Goal: Information Seeking & Learning: Learn about a topic

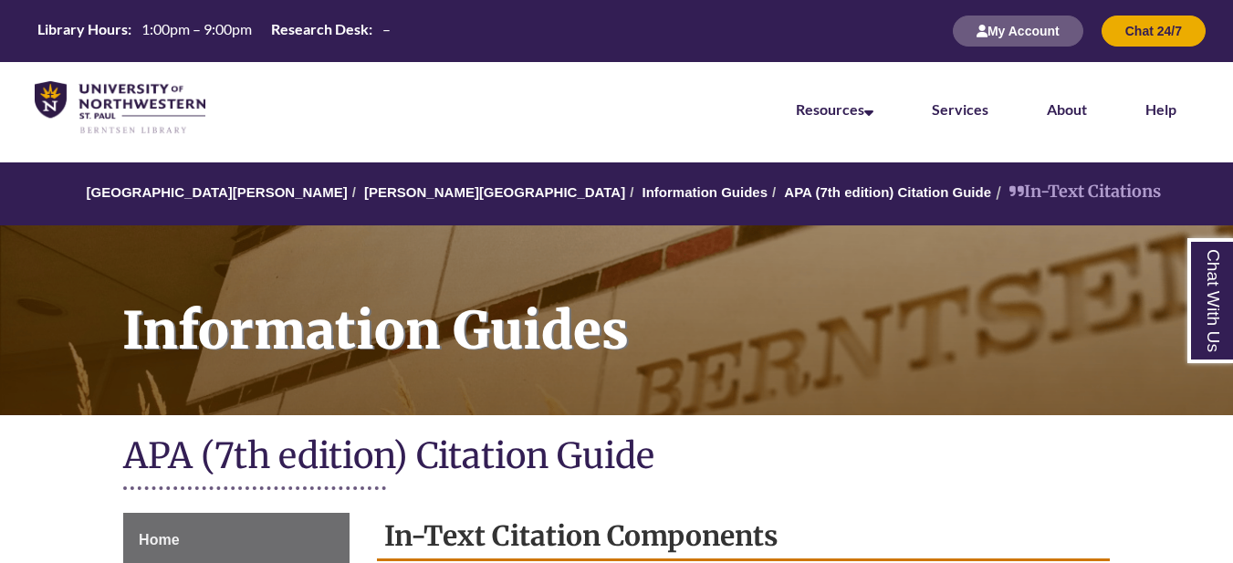
click at [840, 424] on div "Information Guides" at bounding box center [616, 318] width 1233 height 222
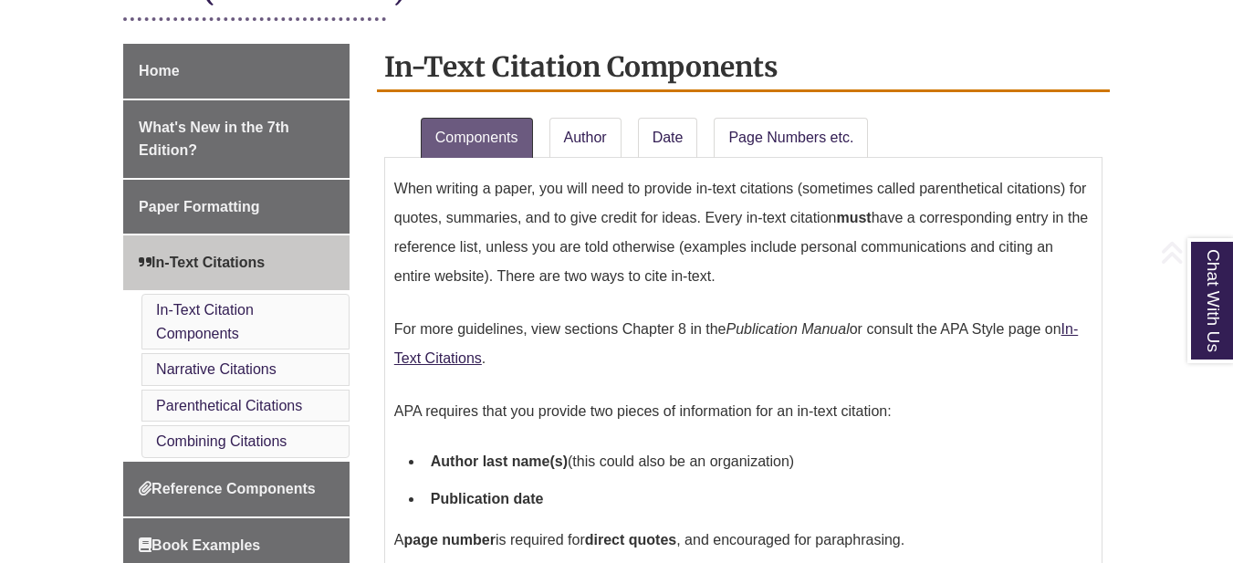
scroll to position [492, 0]
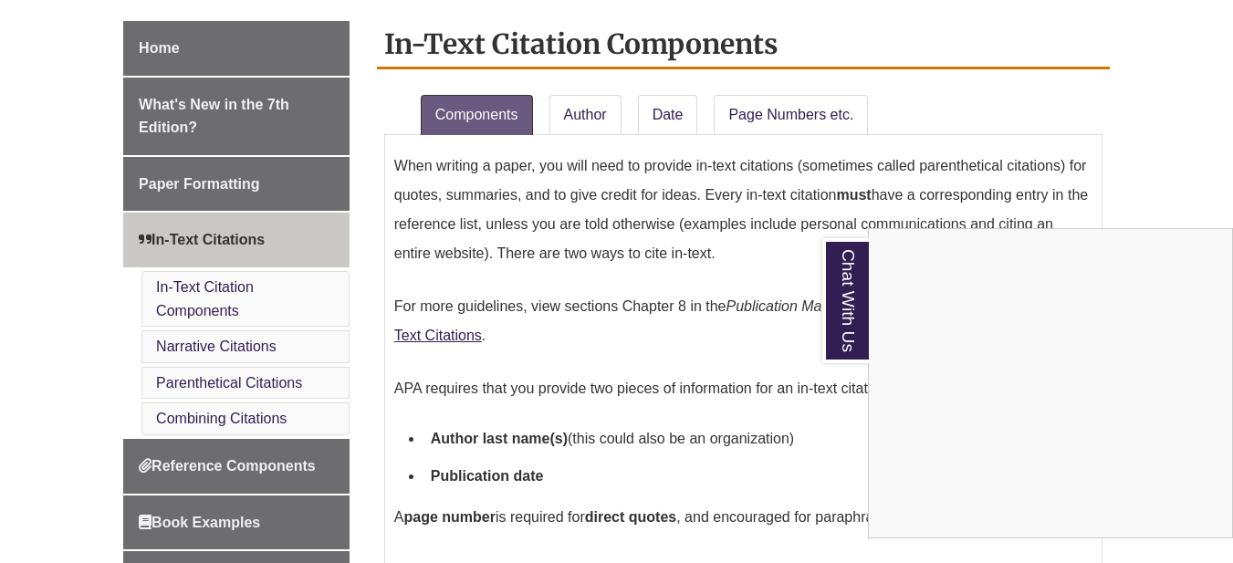
click at [659, 120] on div "Chat With Us" at bounding box center [616, 281] width 1233 height 563
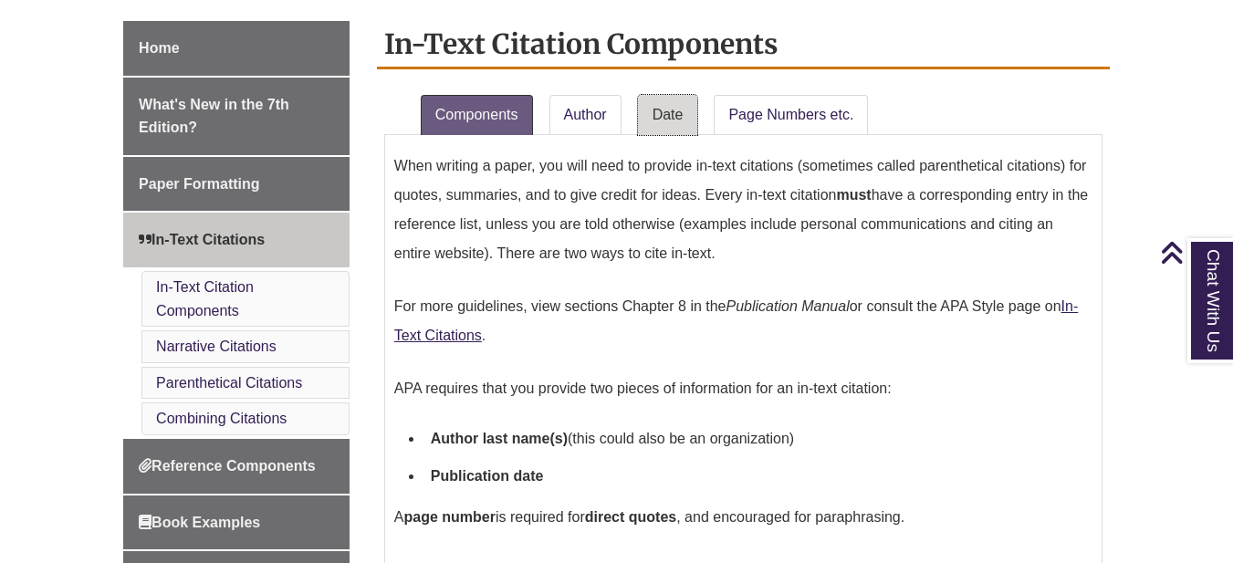
click at [659, 122] on link "Date" at bounding box center [668, 115] width 60 height 40
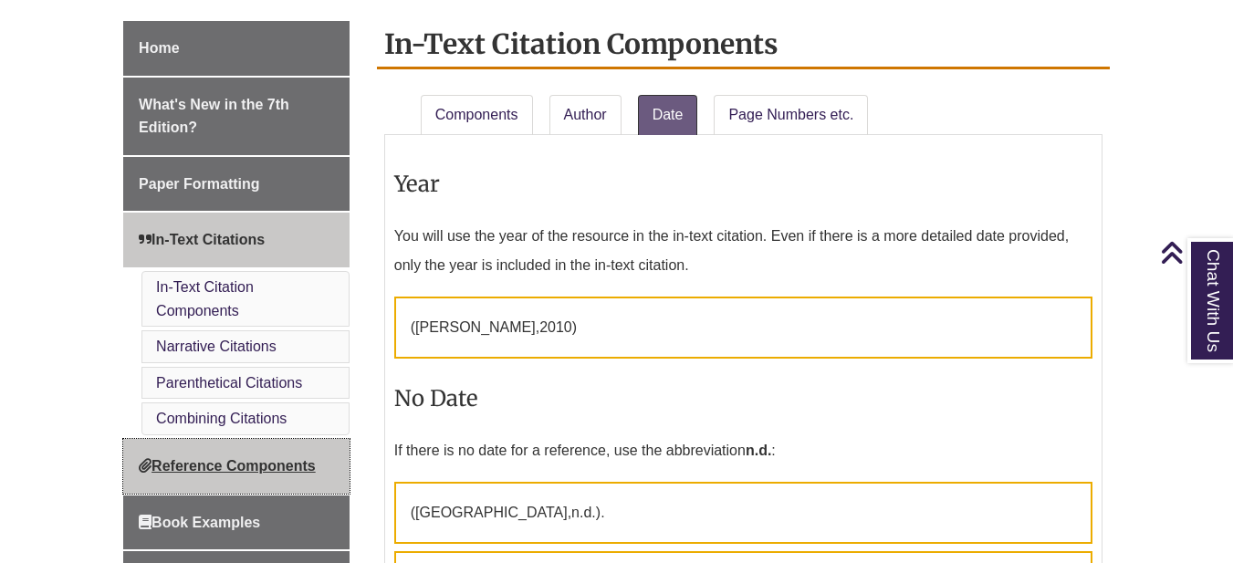
click at [254, 467] on span "Reference Components" at bounding box center [227, 466] width 177 height 16
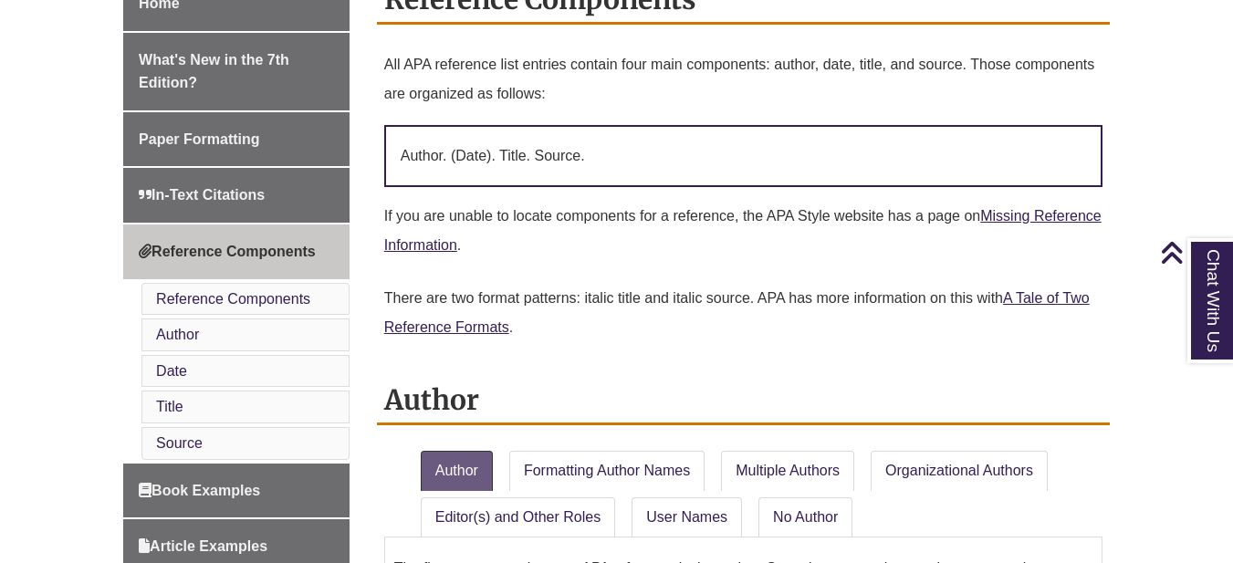
scroll to position [573, 0]
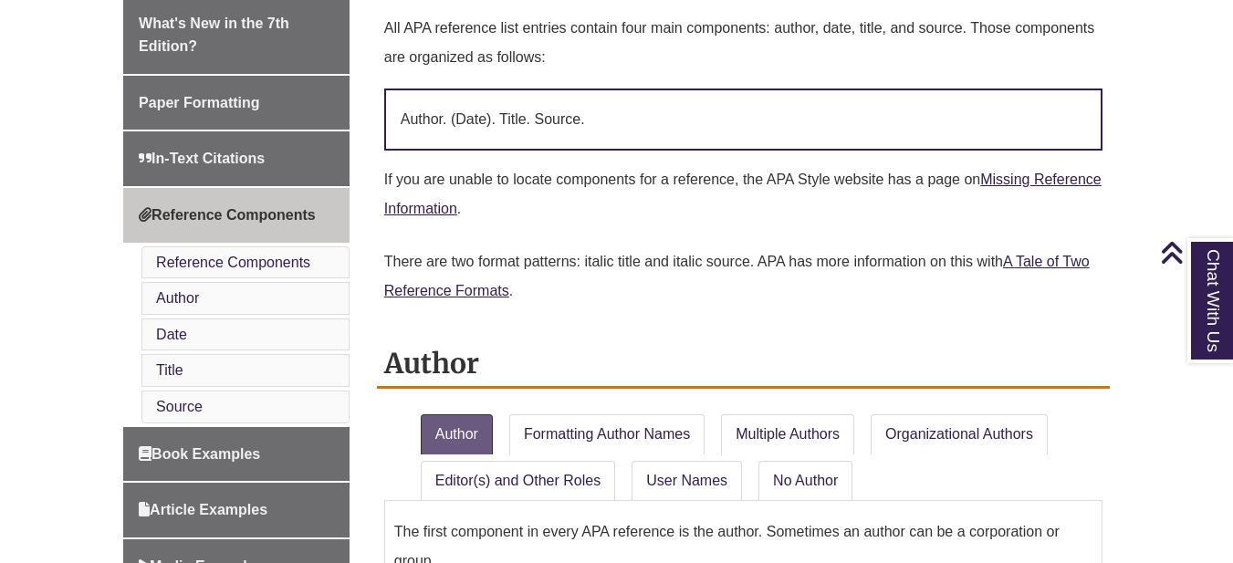
click at [257, 330] on li "Date" at bounding box center [245, 335] width 208 height 33
click at [232, 335] on li "Date" at bounding box center [245, 335] width 208 height 33
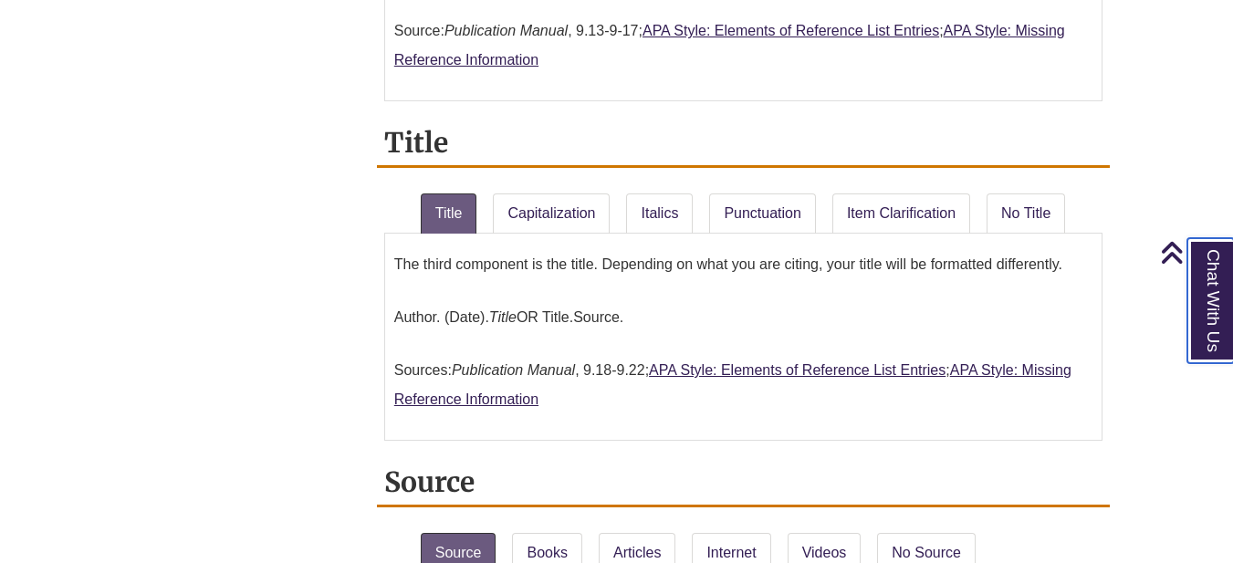
scroll to position [1709, 0]
